Goal: Task Accomplishment & Management: Manage account settings

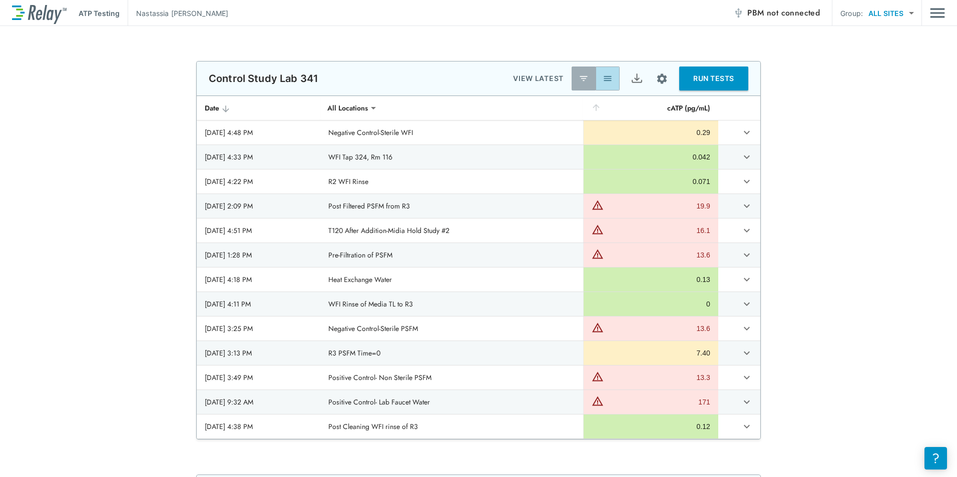
click at [604, 77] on img "button" at bounding box center [608, 79] width 10 height 10
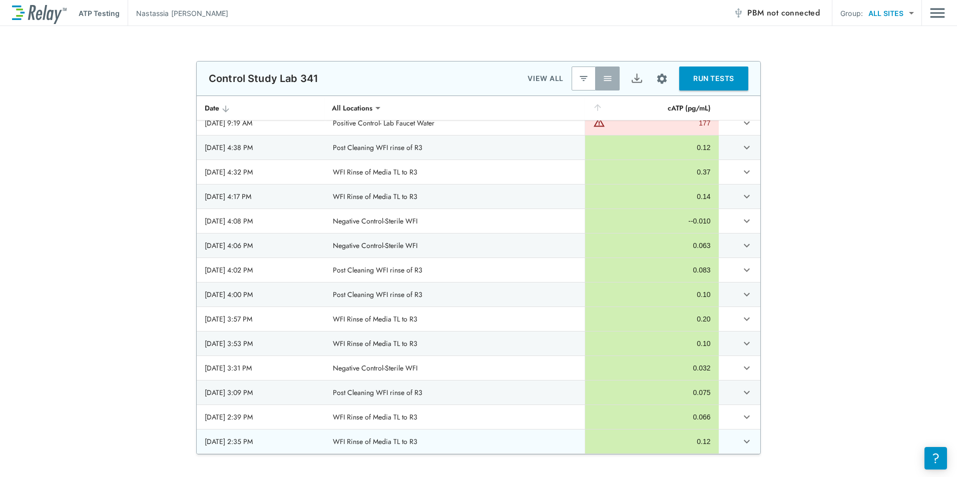
scroll to position [150, 0]
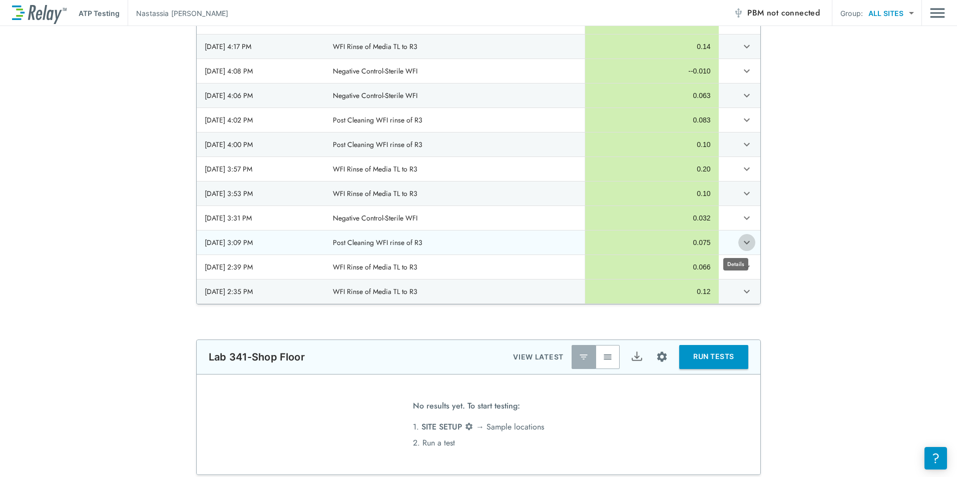
click at [741, 245] on icon "expand row" at bounding box center [747, 243] width 12 height 12
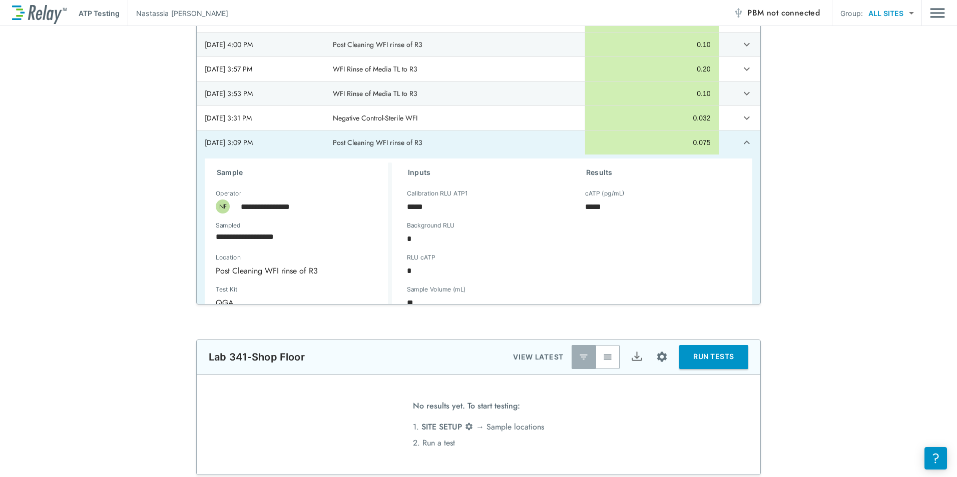
scroll to position [1223, 0]
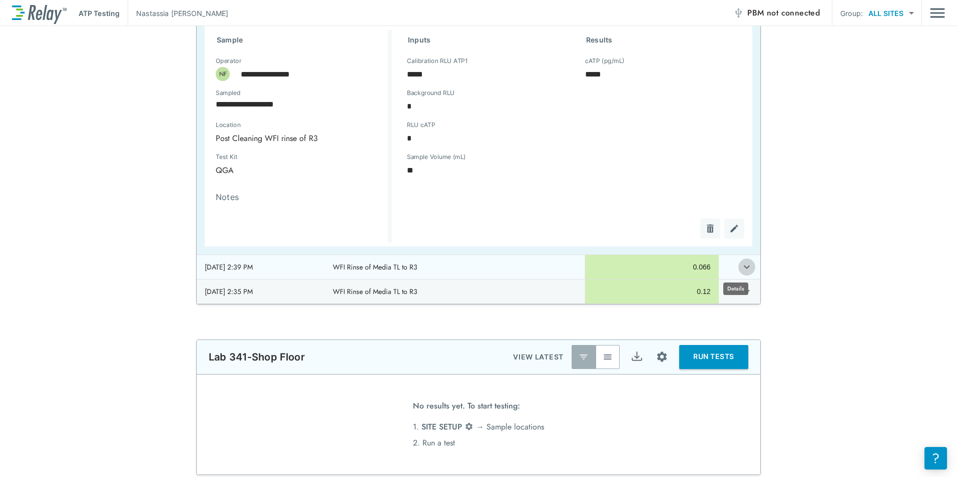
click at [741, 268] on icon "expand row" at bounding box center [747, 267] width 12 height 12
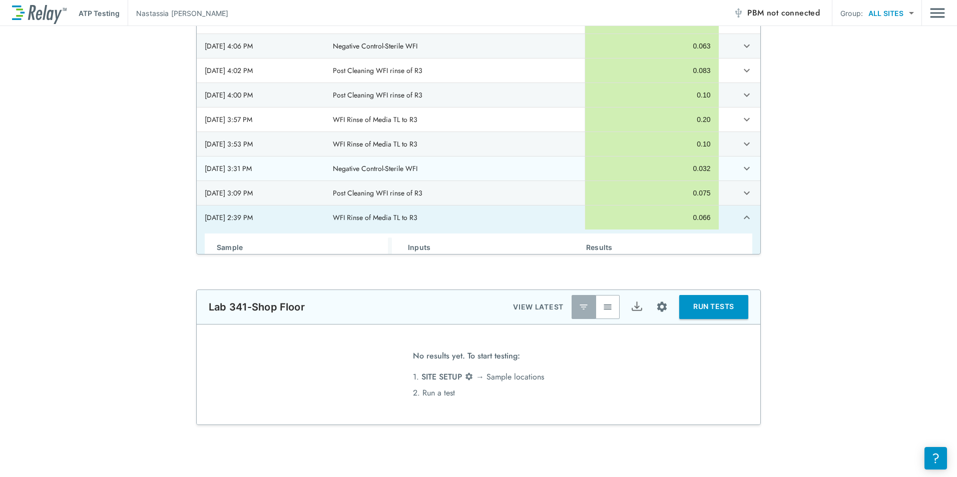
scroll to position [973, 0]
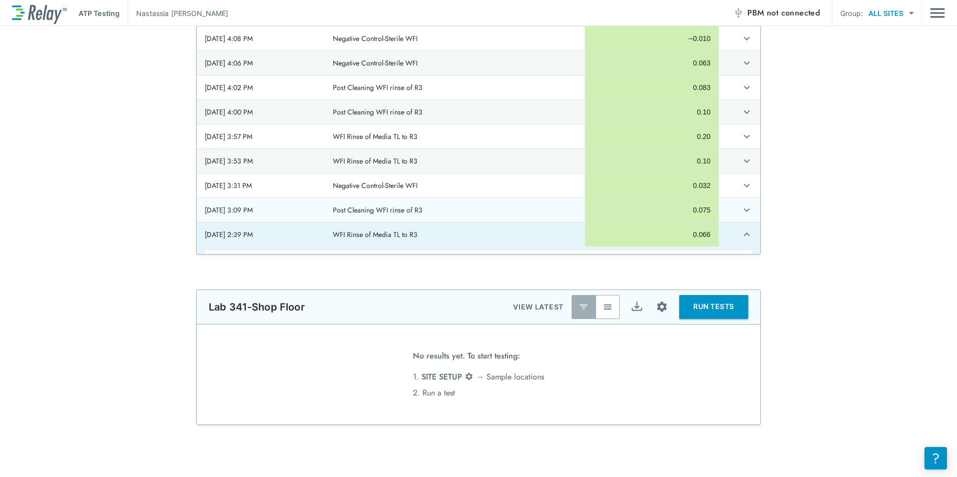
click at [741, 211] on icon "expand row" at bounding box center [747, 210] width 12 height 12
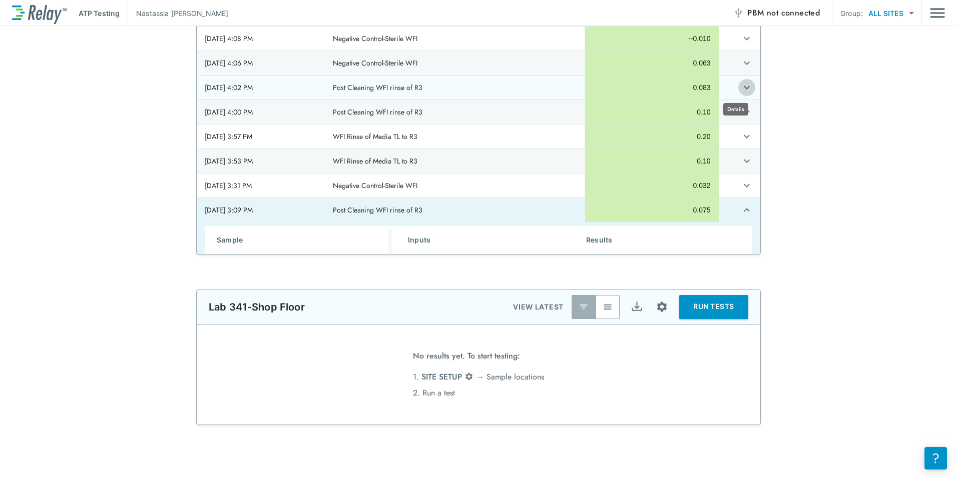
click at [744, 88] on icon "expand row" at bounding box center [747, 88] width 6 height 4
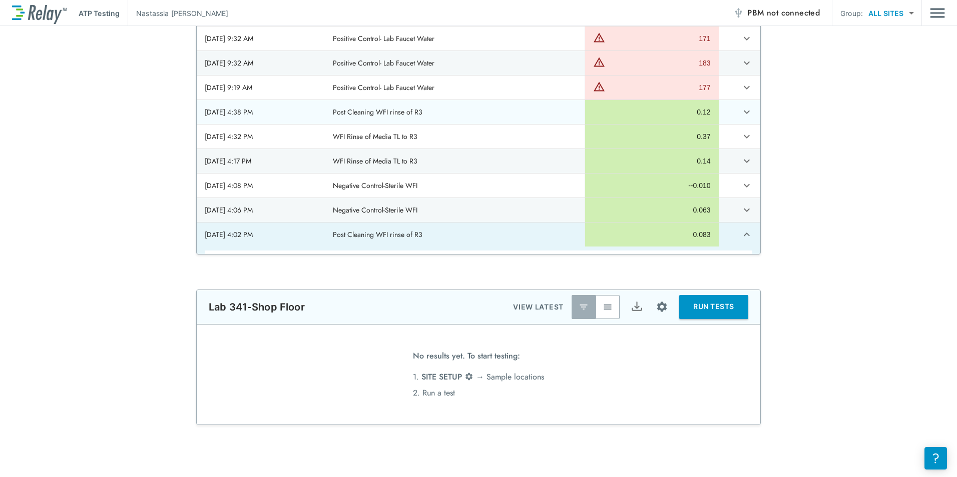
scroll to position [823, 0]
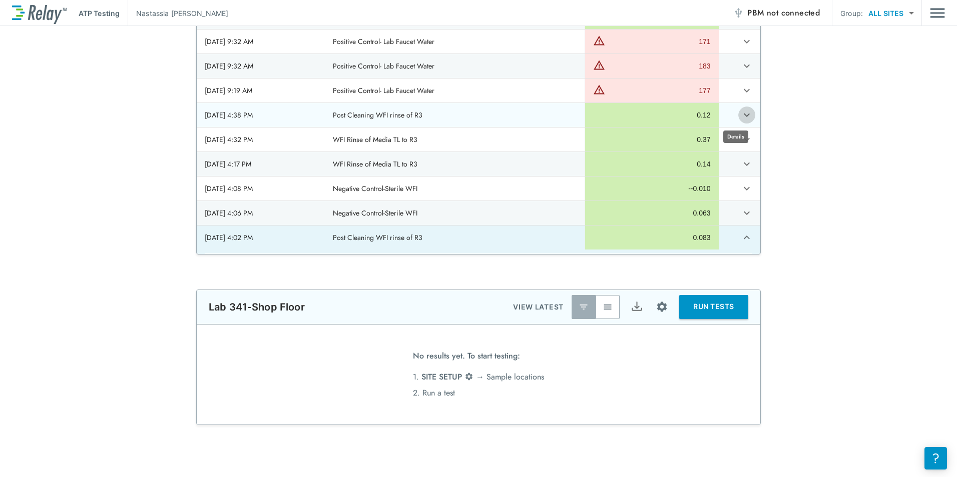
click at [741, 115] on icon "expand row" at bounding box center [747, 115] width 12 height 12
type textarea "*"
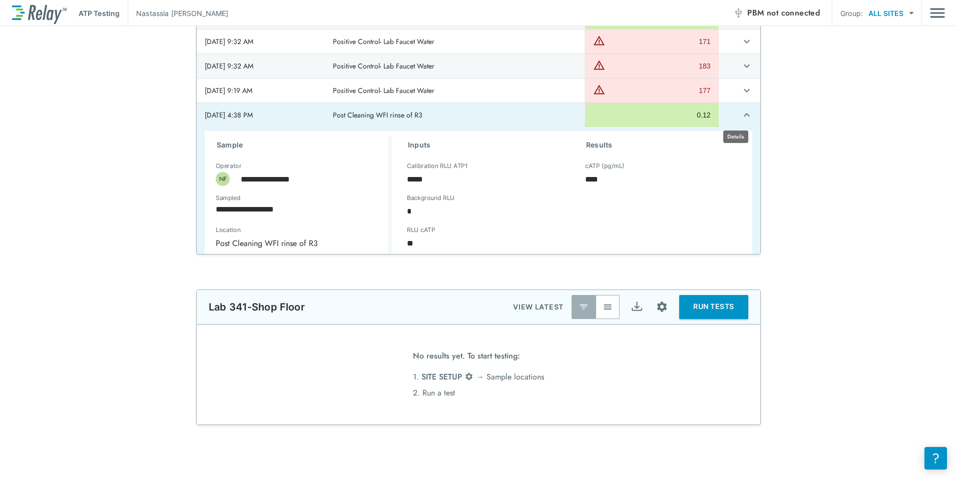
click at [741, 118] on icon "expand row" at bounding box center [747, 115] width 12 height 12
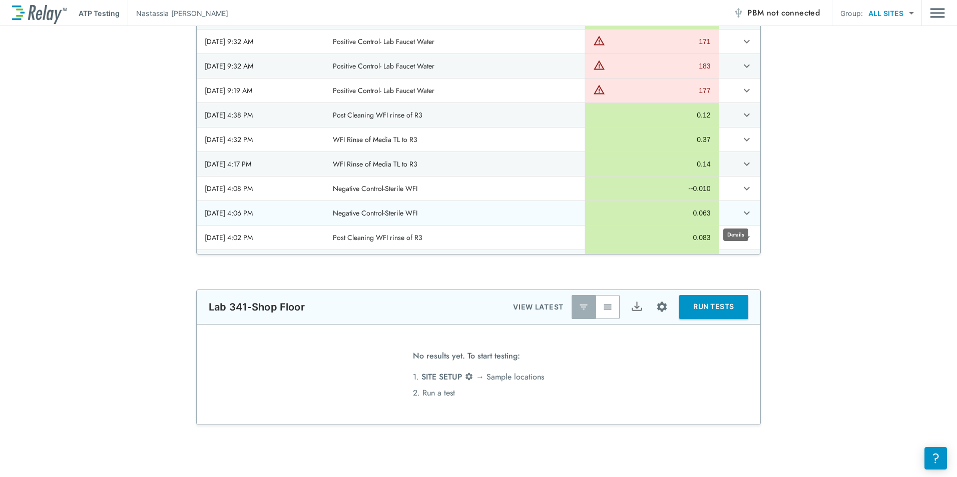
click at [741, 217] on icon "expand row" at bounding box center [747, 213] width 12 height 12
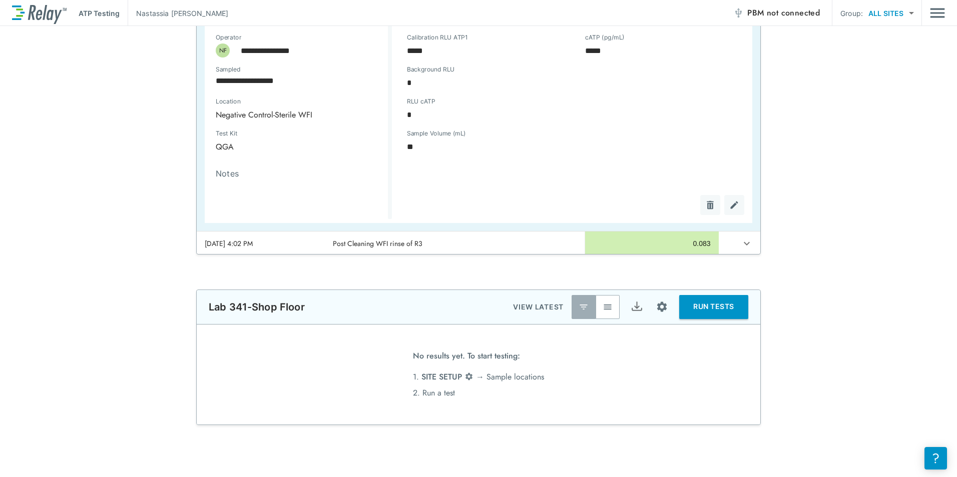
scroll to position [1073, 0]
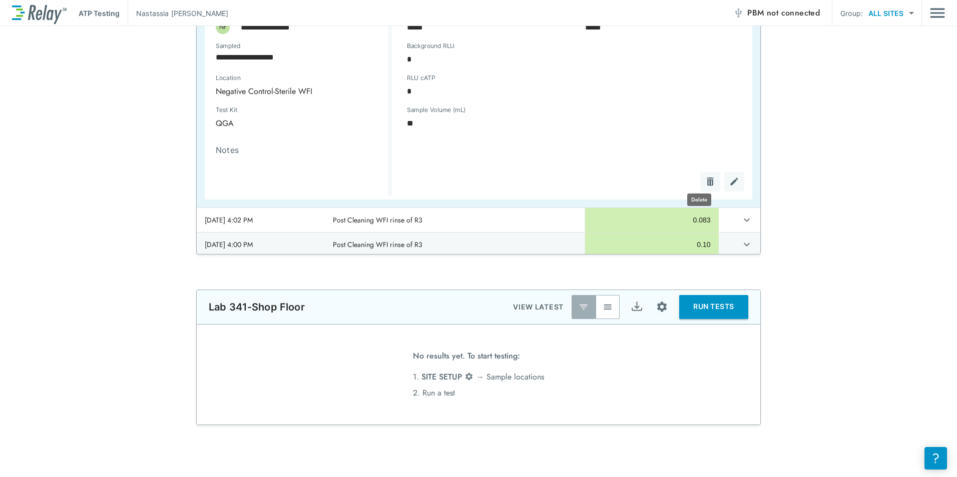
click at [705, 183] on img "Delete" at bounding box center [710, 182] width 10 height 10
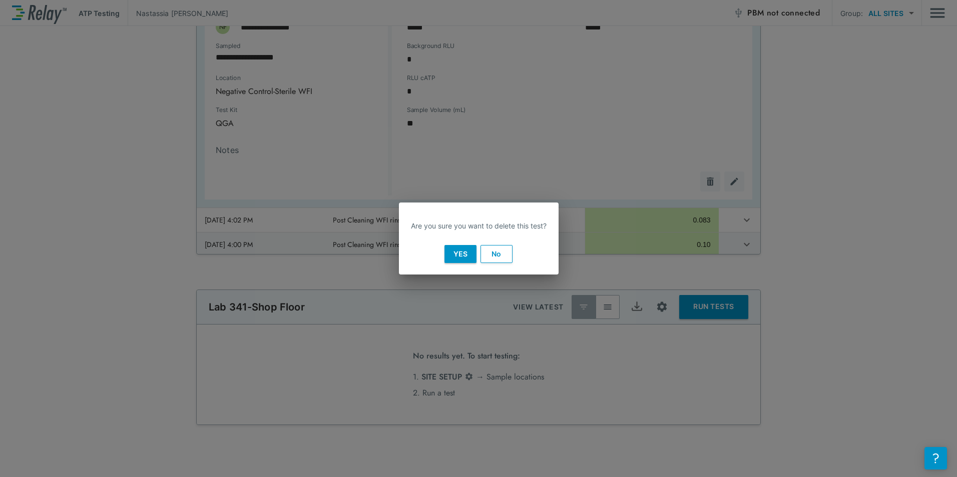
click at [468, 253] on button "Yes" at bounding box center [460, 254] width 32 height 18
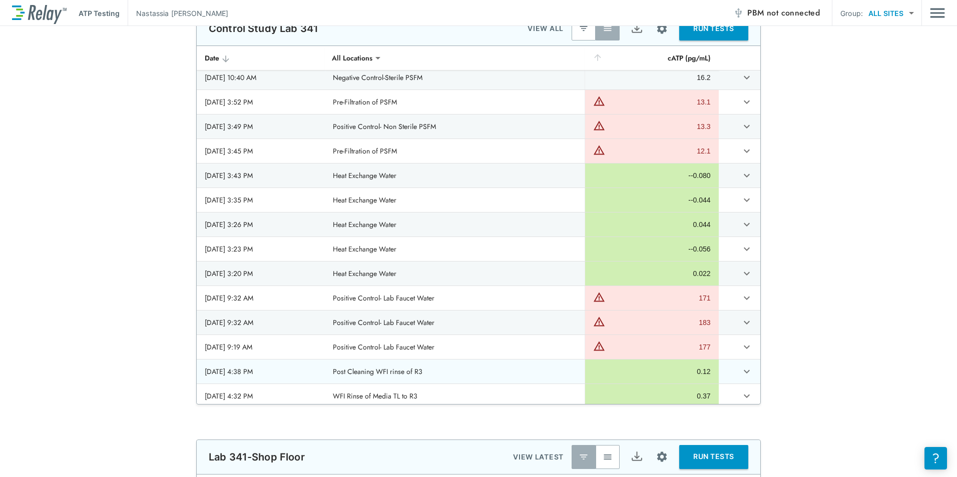
scroll to position [716, 0]
